Goal: Task Accomplishment & Management: Manage account settings

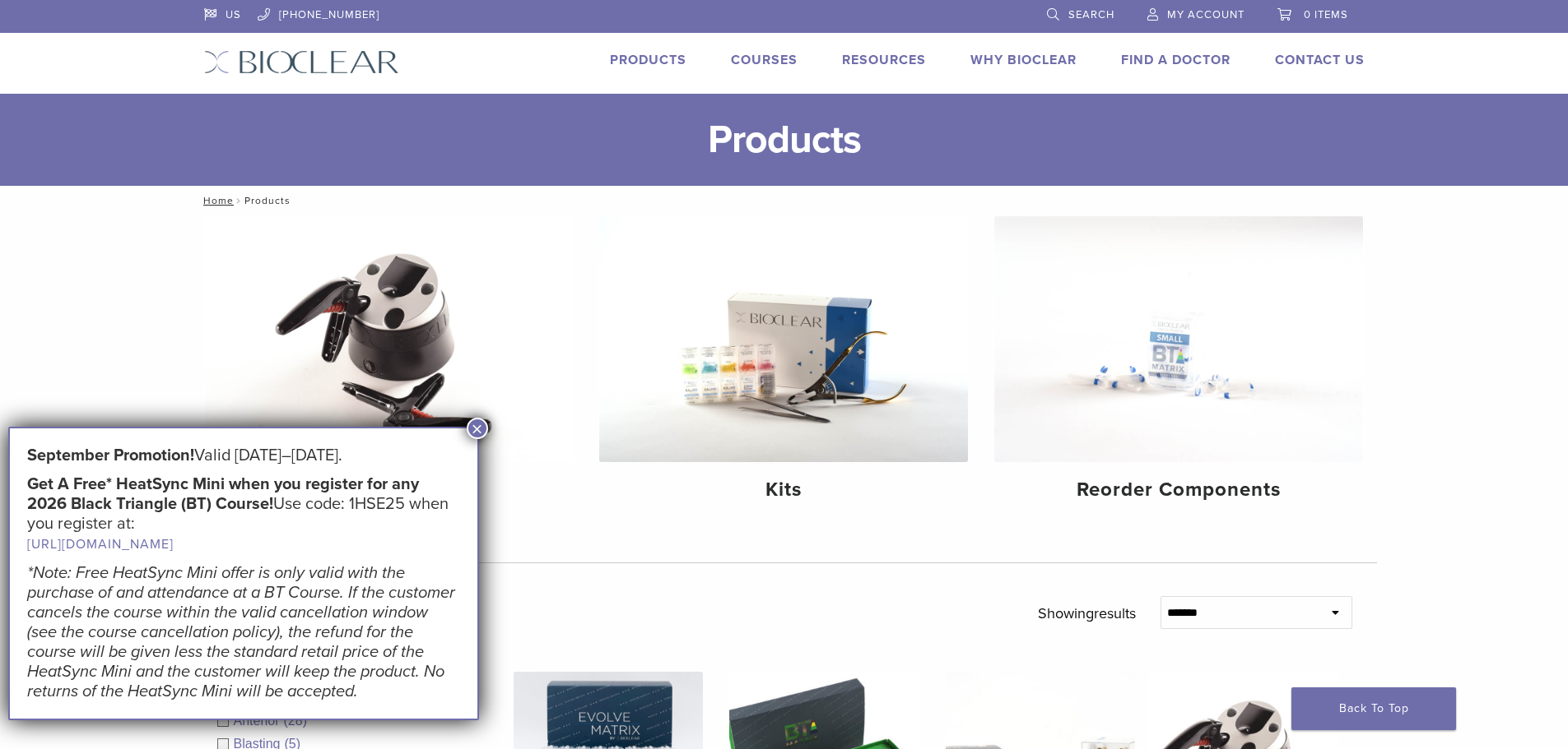
click at [475, 428] on button "×" at bounding box center [477, 428] width 21 height 21
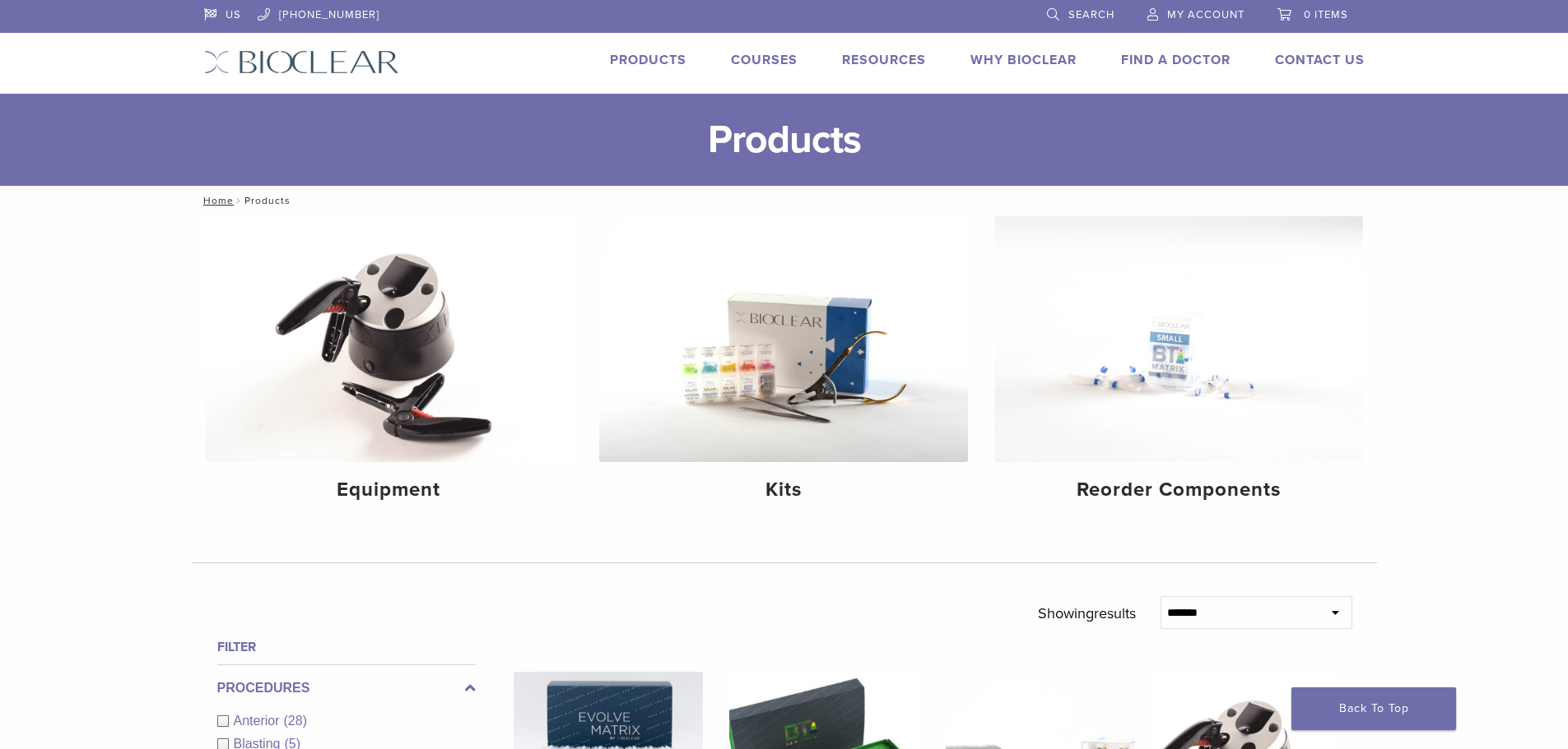
click at [1188, 18] on span "My Account" at bounding box center [1205, 14] width 77 height 13
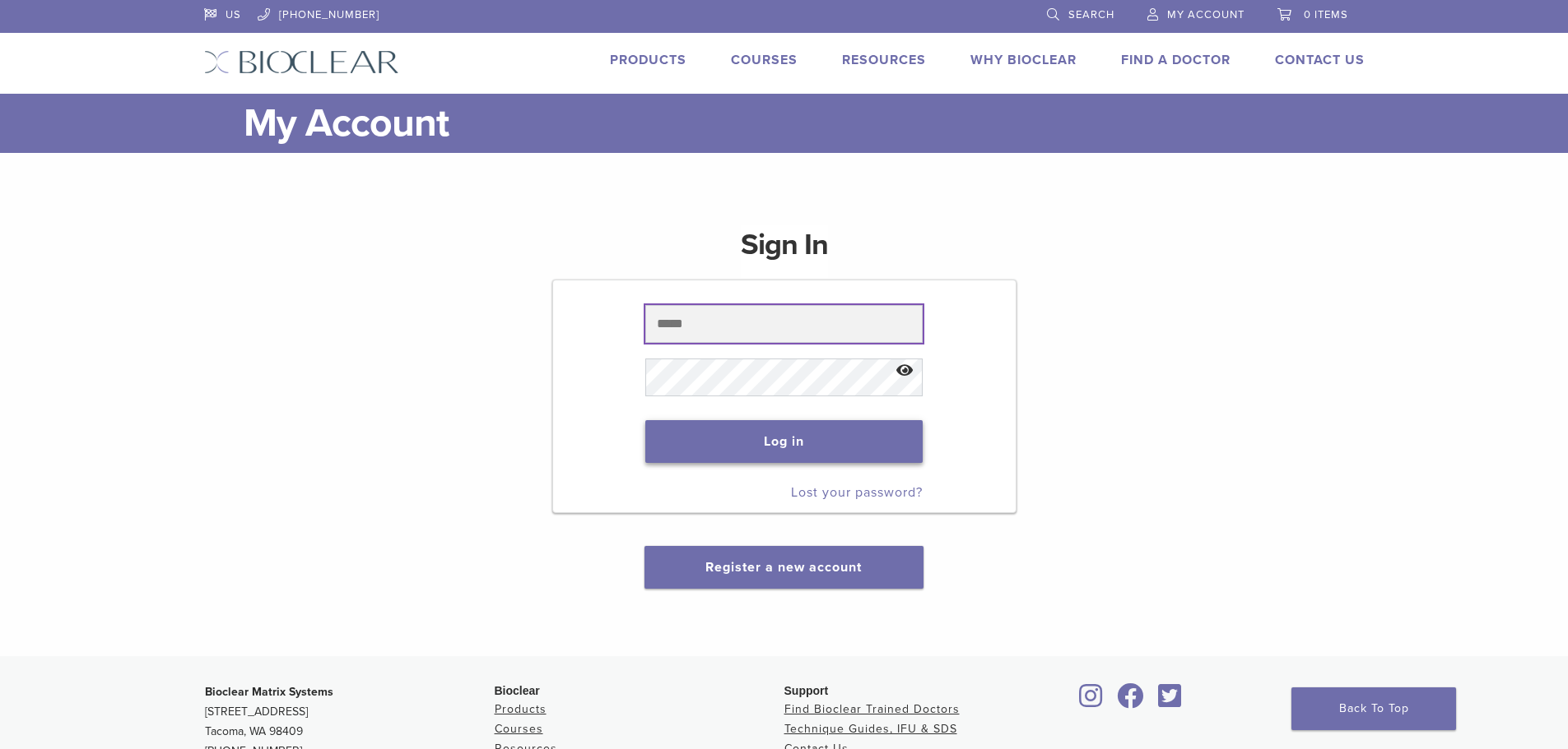
type input "**********"
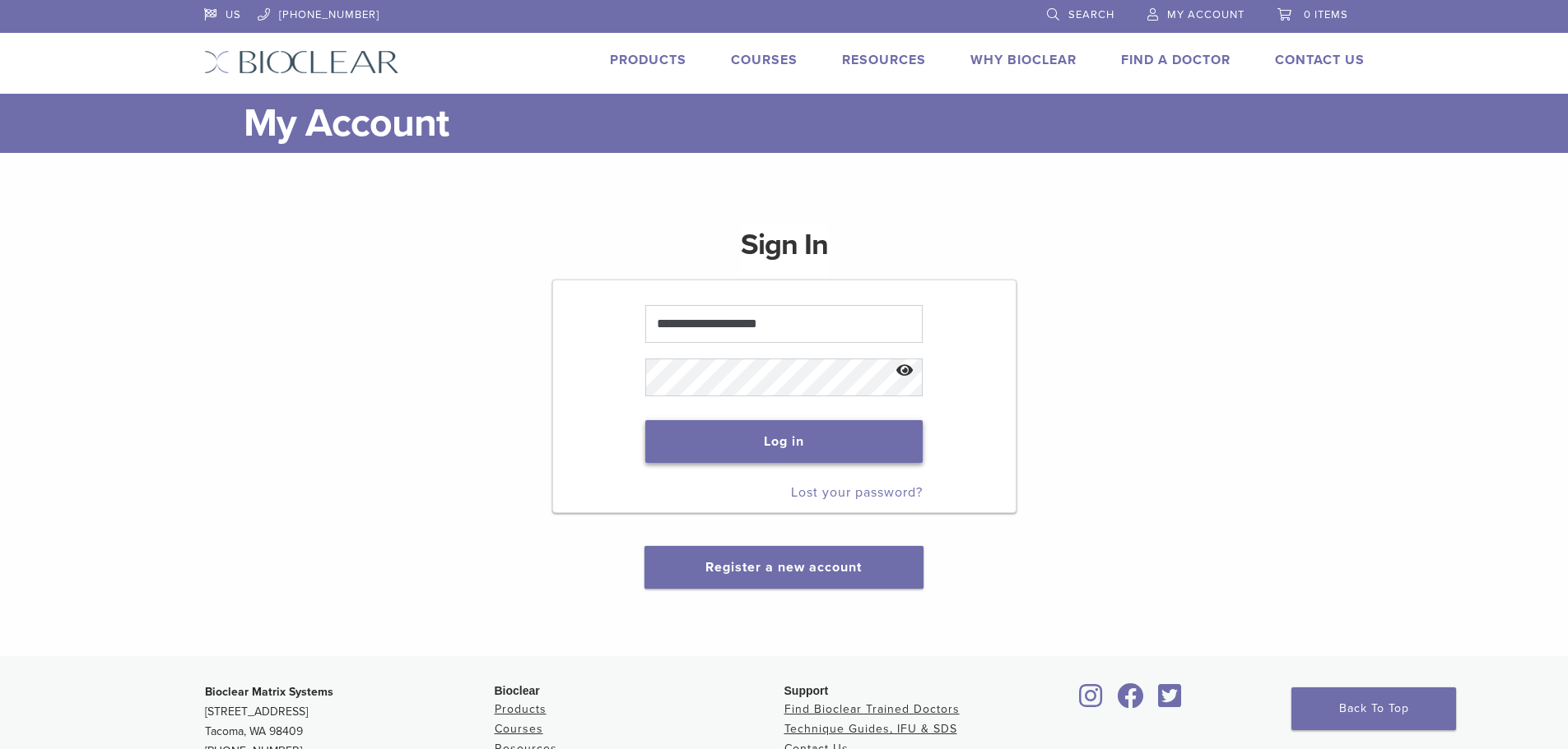
click at [811, 457] on button "Log in" at bounding box center [783, 441] width 278 height 43
